Goal: Task Accomplishment & Management: Use online tool/utility

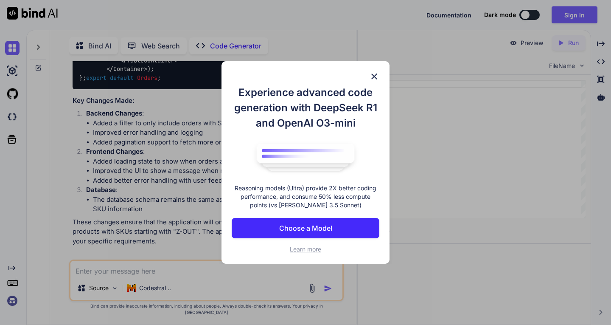
scroll to position [3, 0]
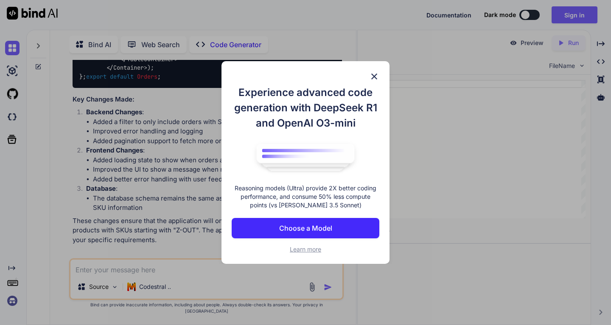
click at [374, 77] on img at bounding box center [374, 76] width 10 height 10
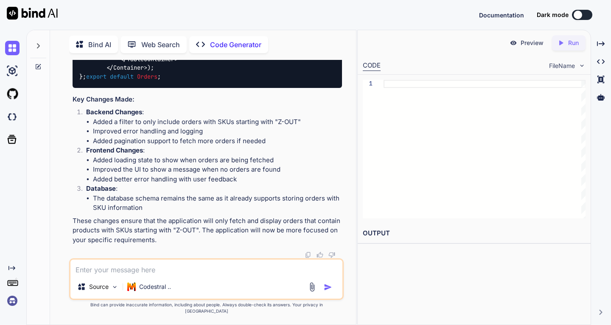
scroll to position [0, 0]
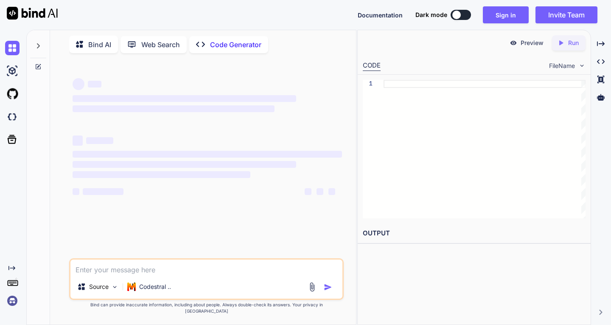
type textarea "x"
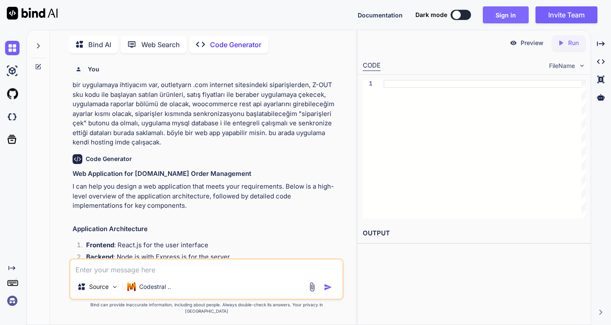
click at [510, 16] on button "Sign in" at bounding box center [506, 14] width 46 height 17
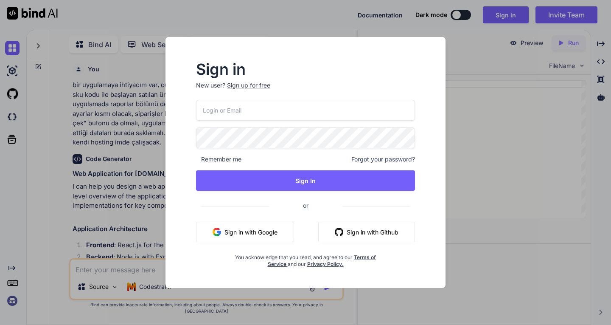
click at [254, 230] on button "Sign in with Google" at bounding box center [245, 231] width 98 height 20
click at [266, 112] on input "email" at bounding box center [305, 110] width 219 height 21
type input "[EMAIL_ADDRESS][DOMAIN_NAME]"
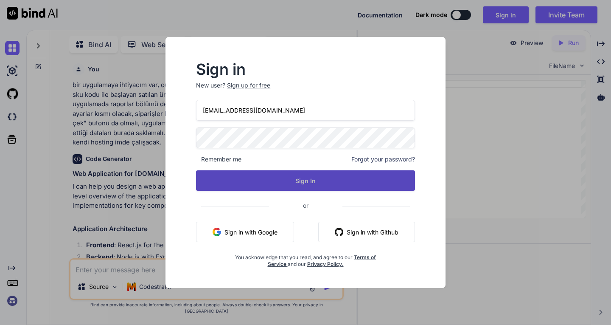
click at [306, 178] on button "Sign In" at bounding box center [305, 180] width 219 height 20
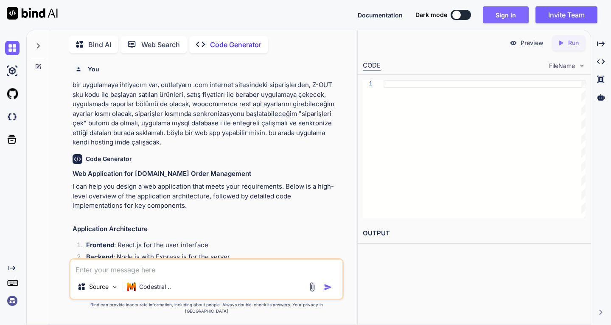
click at [504, 12] on button "Sign in" at bounding box center [506, 14] width 46 height 17
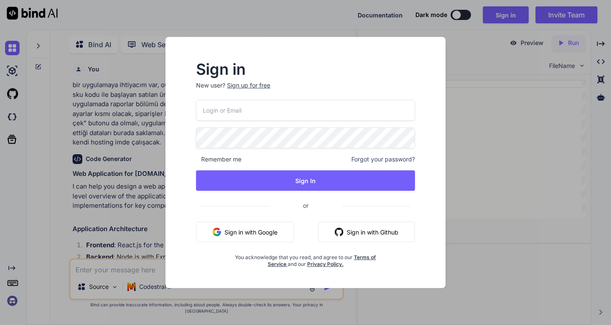
click at [261, 117] on input "email" at bounding box center [305, 110] width 219 height 21
type input "[EMAIL_ADDRESS][DOMAIN_NAME]"
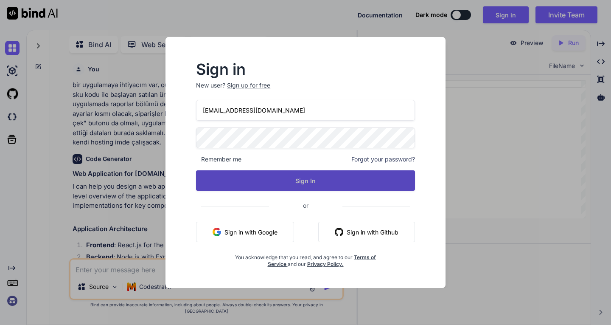
click at [310, 183] on button "Sign In" at bounding box center [305, 180] width 219 height 20
drag, startPoint x: 341, startPoint y: 186, endPoint x: 332, endPoint y: 182, distance: 9.7
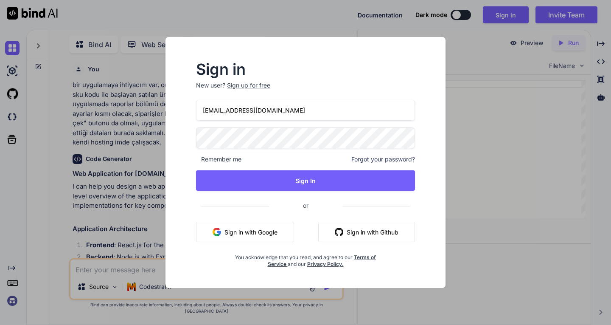
drag, startPoint x: 332, startPoint y: 182, endPoint x: 361, endPoint y: 227, distance: 54.2
click at [361, 227] on button "Sign in with Github" at bounding box center [366, 231] width 97 height 20
click at [375, 232] on button "Sign in with Github" at bounding box center [366, 231] width 97 height 20
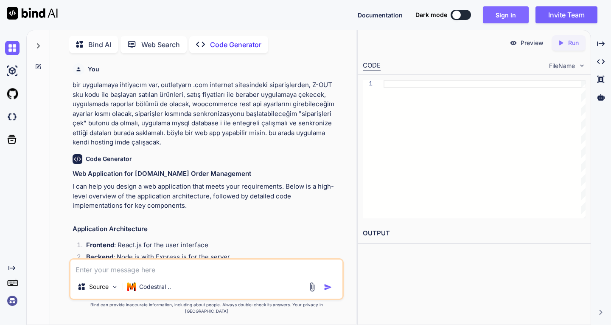
click at [494, 15] on button "Sign in" at bounding box center [506, 14] width 46 height 17
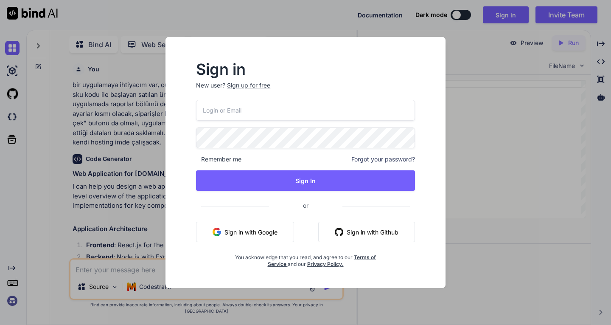
click at [371, 231] on button "Sign in with Github" at bounding box center [366, 231] width 97 height 20
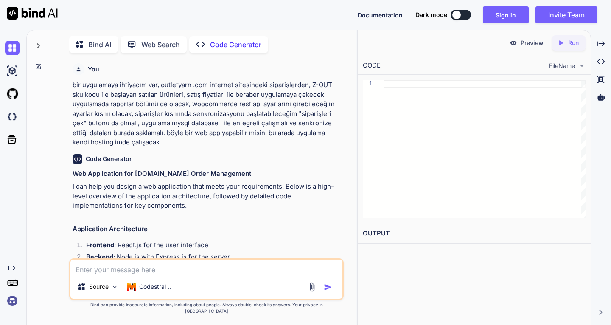
type textarea "x"
